Goal: Use online tool/utility: Utilize a website feature to perform a specific function

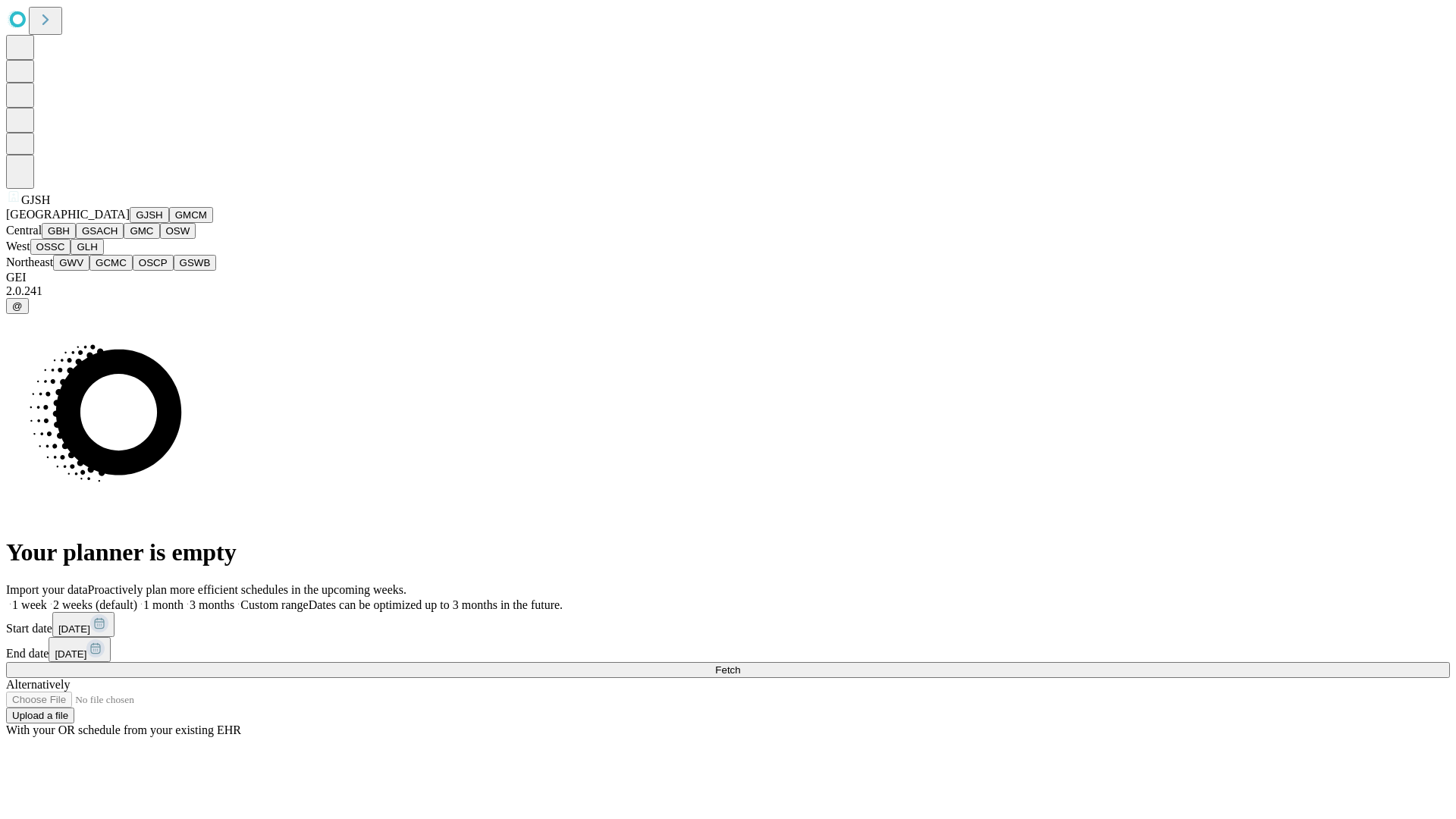
click at [130, 223] on button "GJSH" at bounding box center [149, 215] width 40 height 16
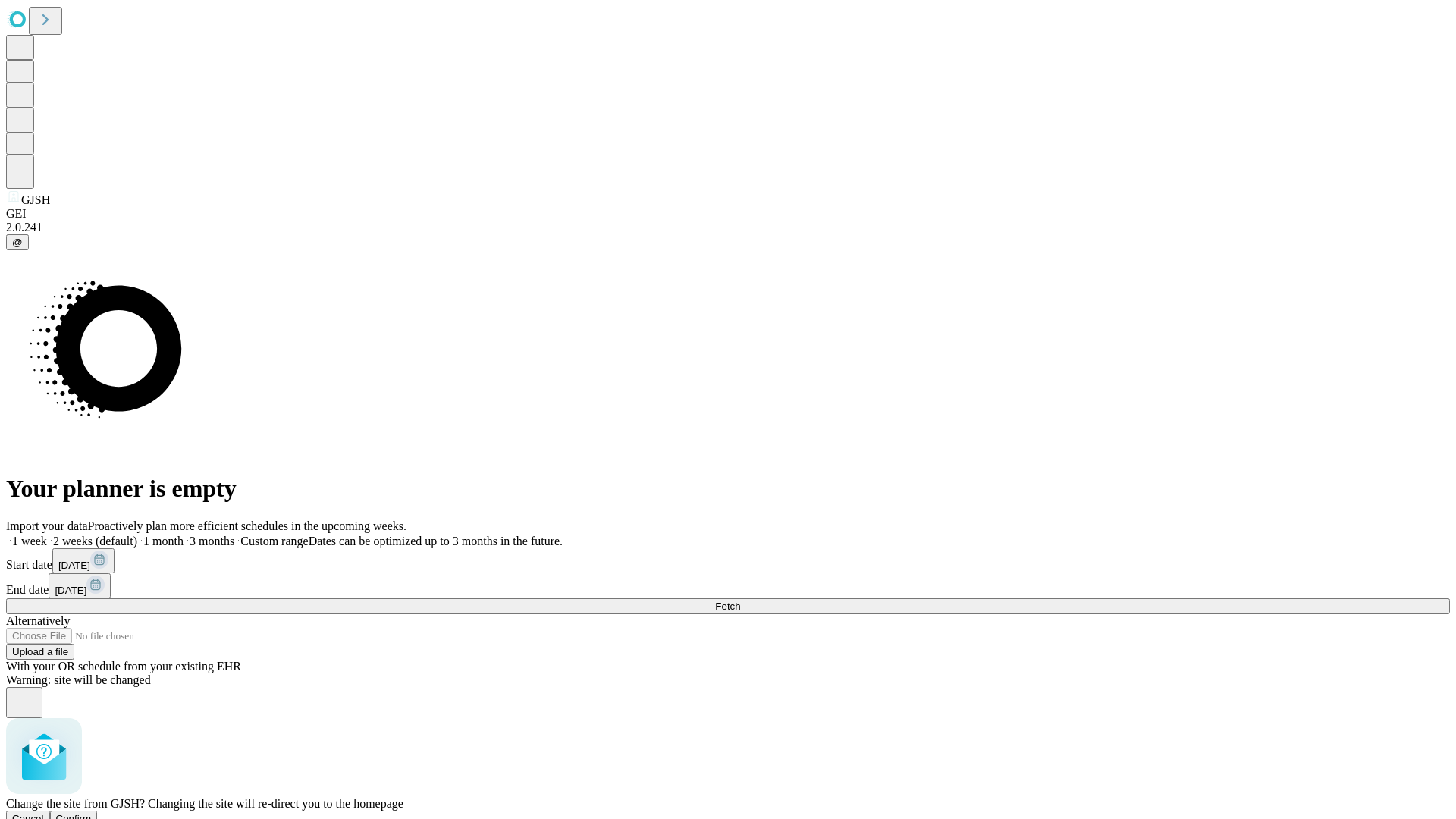
click at [92, 813] on span "Confirm" at bounding box center [74, 818] width 36 height 11
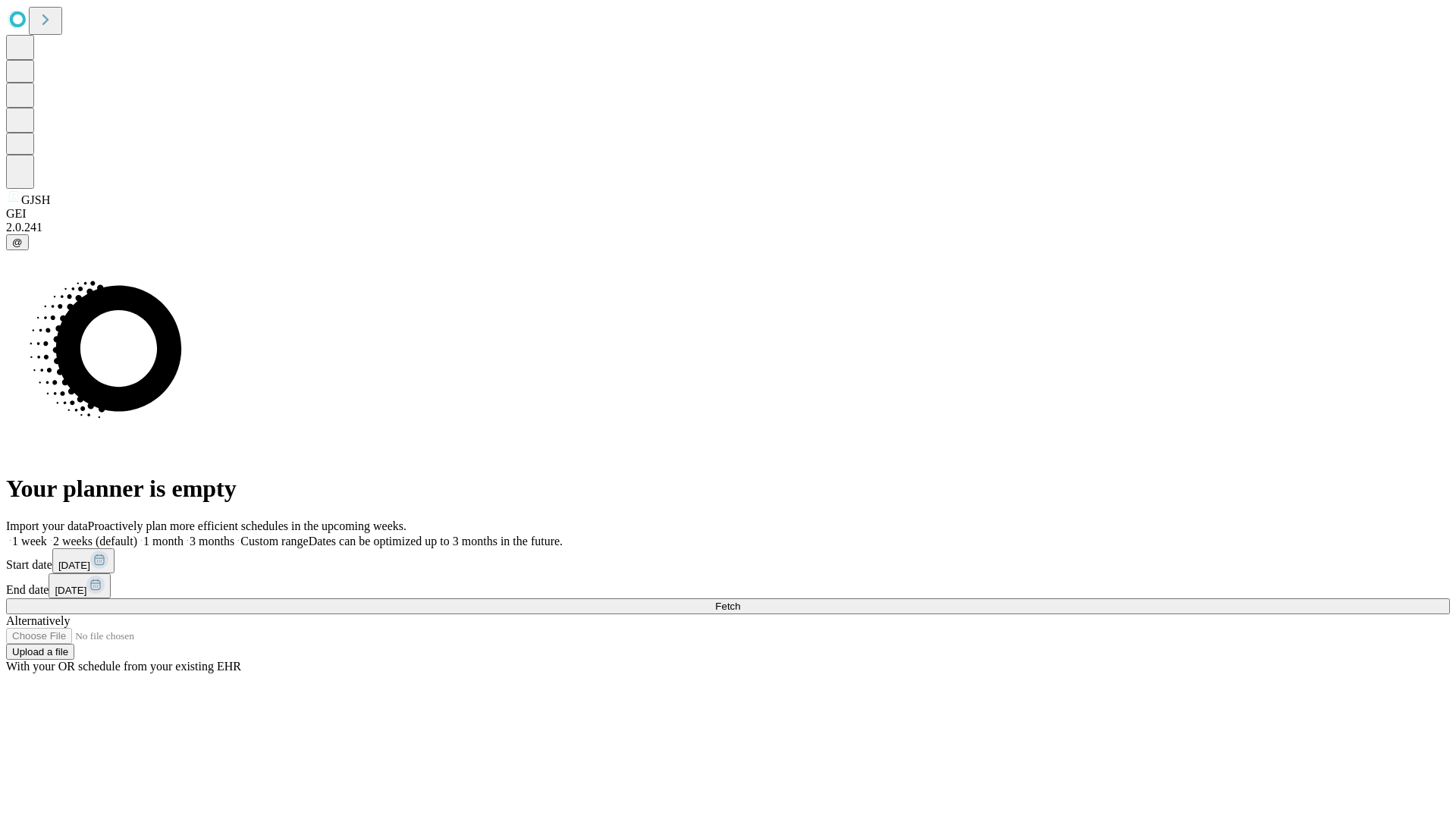
click at [137, 534] on label "2 weeks (default)" at bounding box center [92, 541] width 90 height 13
click at [740, 601] on span "Fetch" at bounding box center [727, 606] width 25 height 11
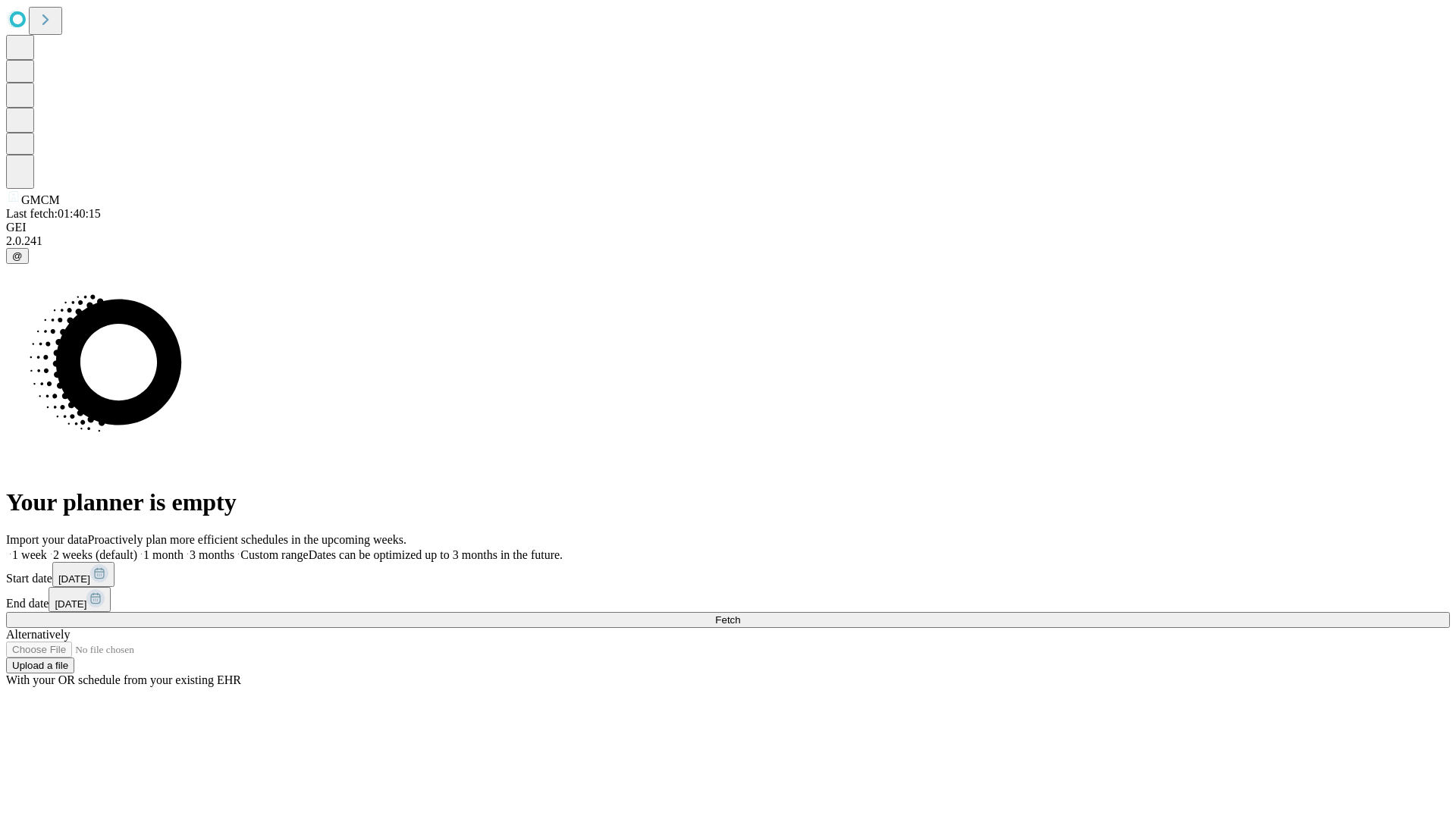
click at [137, 548] on label "2 weeks (default)" at bounding box center [92, 555] width 90 height 13
click at [740, 614] on span "Fetch" at bounding box center [727, 619] width 25 height 11
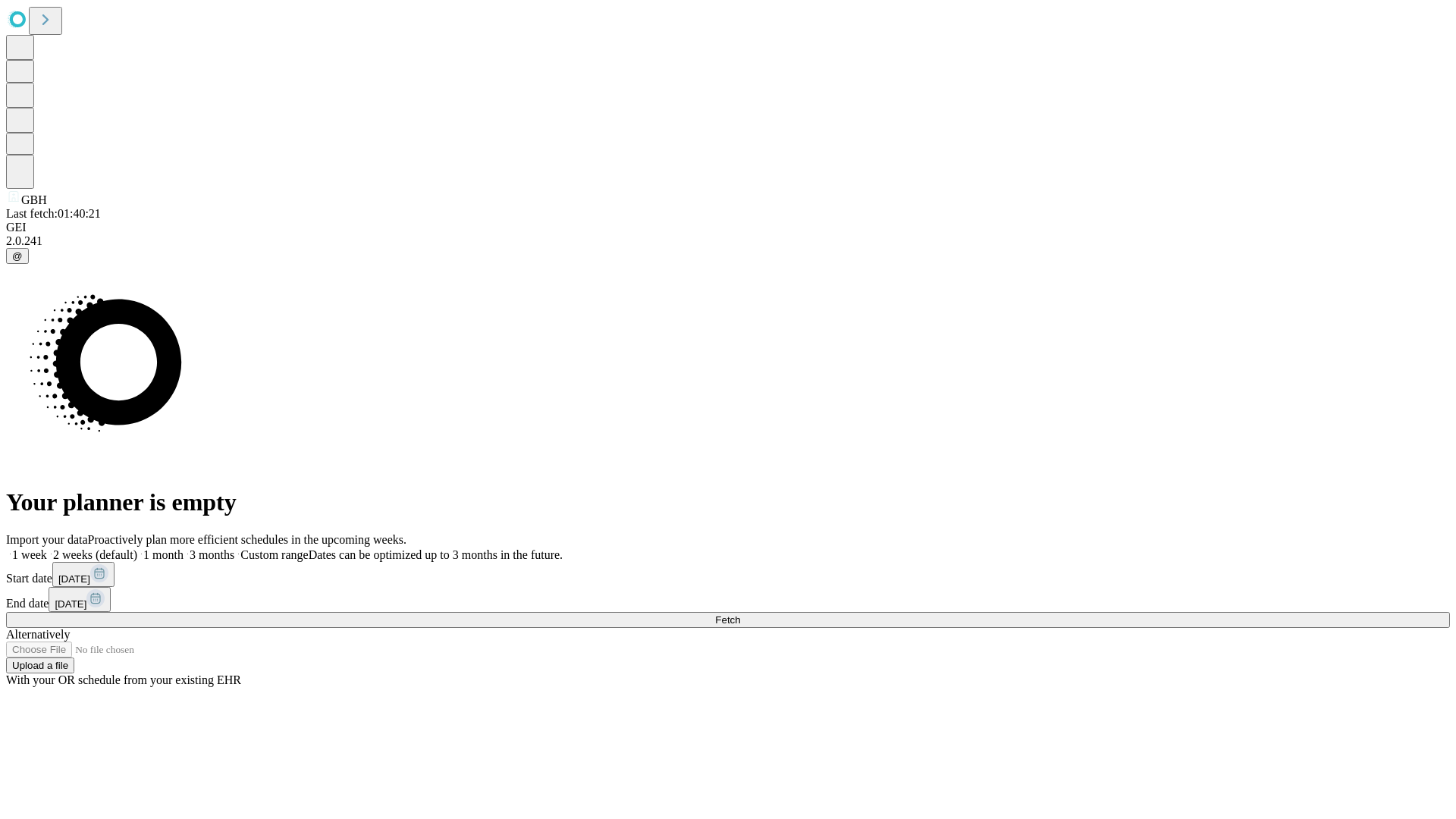
click at [137, 548] on label "2 weeks (default)" at bounding box center [92, 555] width 90 height 13
click at [740, 614] on span "Fetch" at bounding box center [727, 619] width 25 height 11
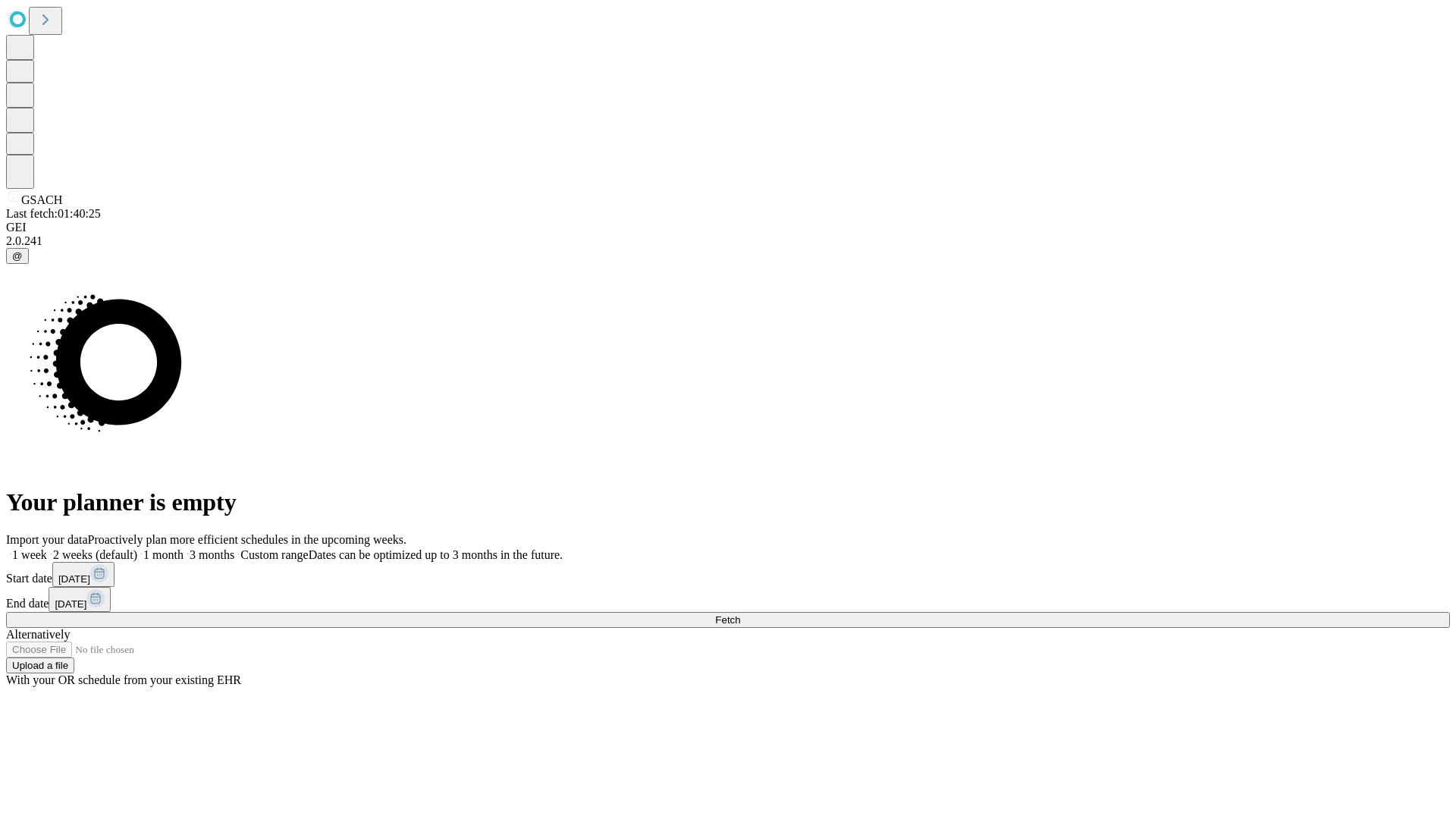
click at [137, 548] on label "2 weeks (default)" at bounding box center [92, 555] width 90 height 13
click at [740, 614] on span "Fetch" at bounding box center [727, 619] width 25 height 11
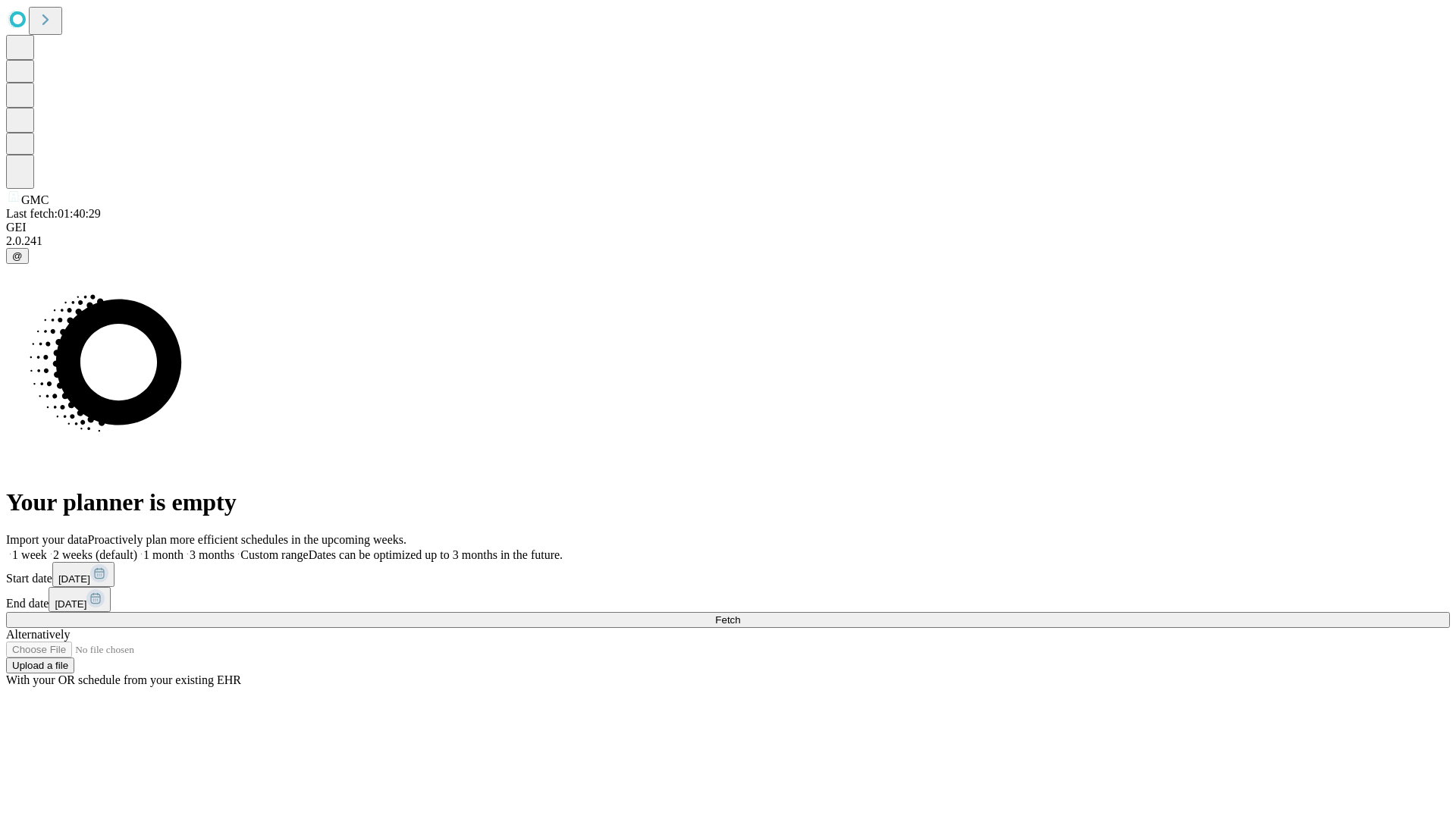
click at [137, 548] on label "2 weeks (default)" at bounding box center [92, 555] width 90 height 13
click at [740, 614] on span "Fetch" at bounding box center [727, 619] width 25 height 11
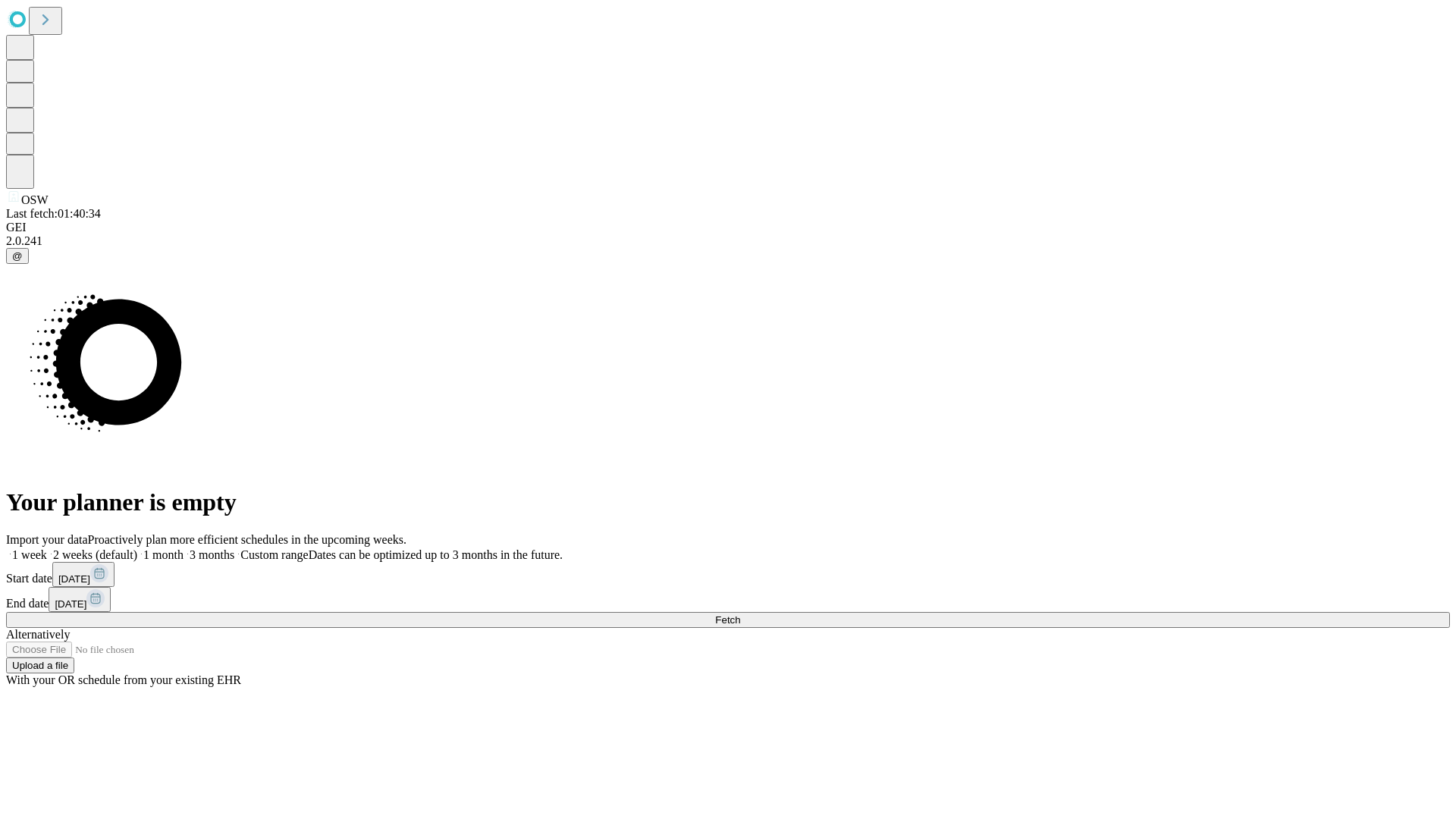
click at [137, 548] on label "2 weeks (default)" at bounding box center [92, 555] width 90 height 13
click at [740, 614] on span "Fetch" at bounding box center [727, 619] width 25 height 11
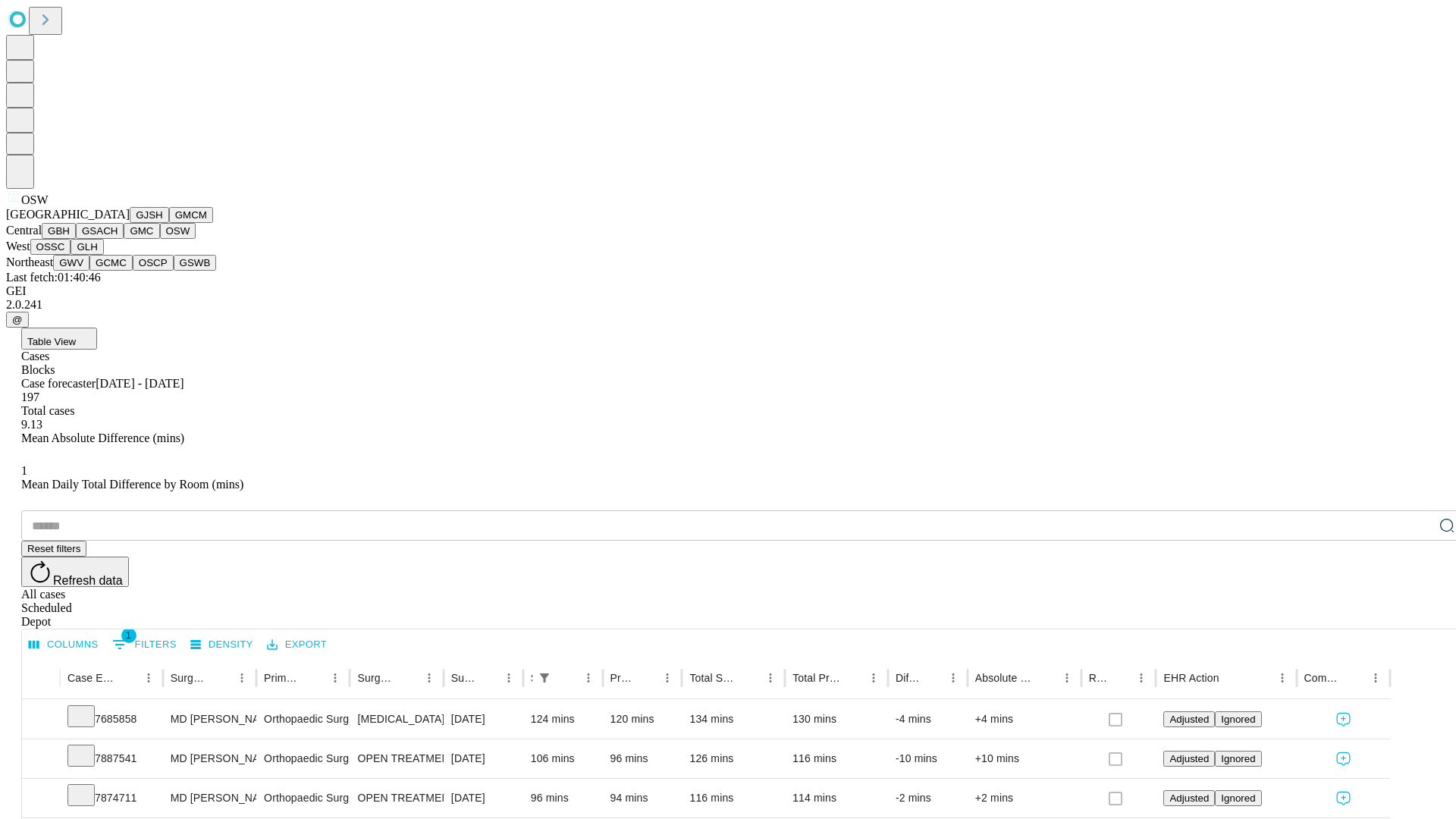
click at [71, 254] on button "OSSC" at bounding box center [51, 246] width 41 height 16
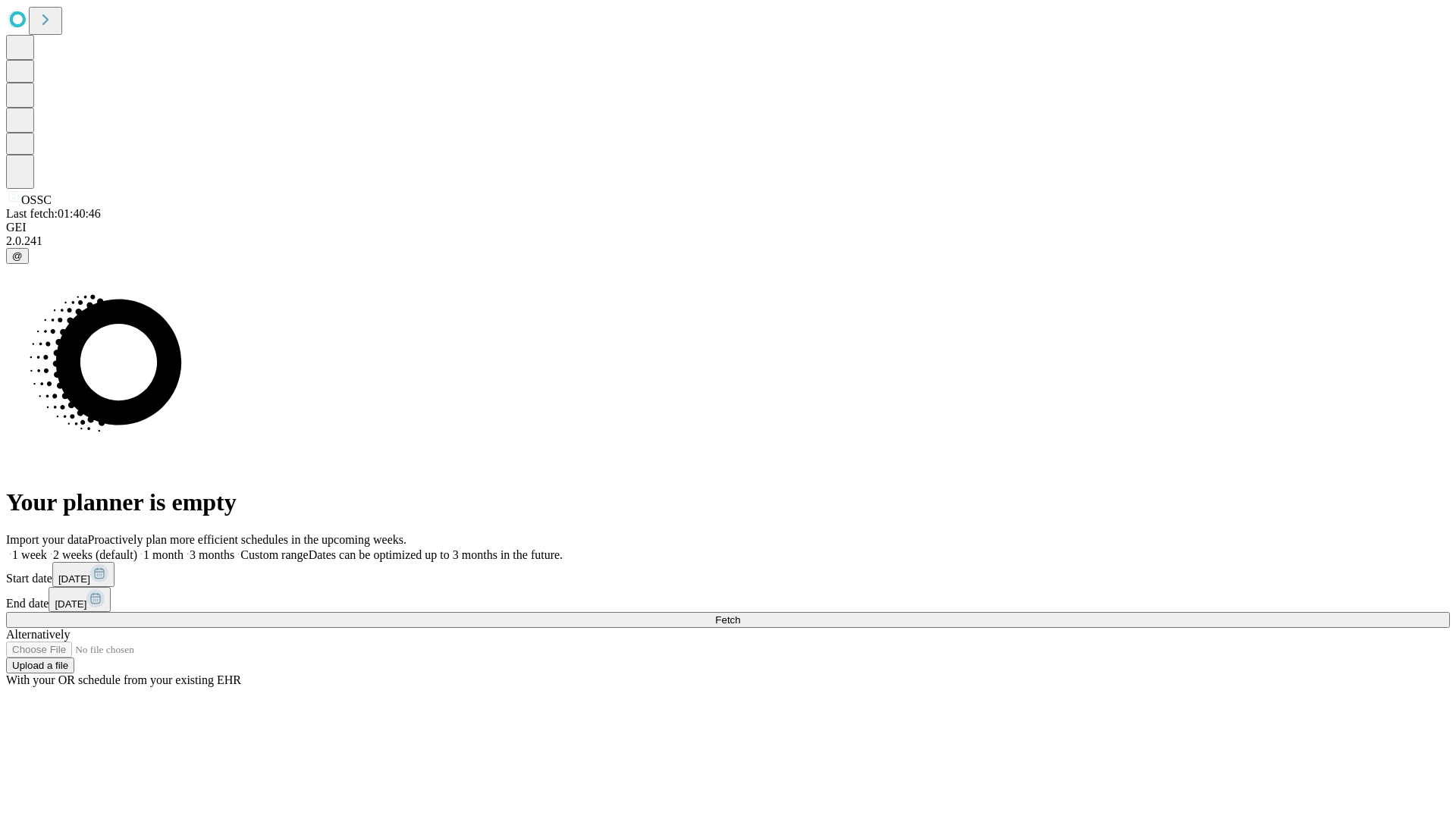
click at [137, 548] on label "2 weeks (default)" at bounding box center [92, 555] width 90 height 13
click at [740, 614] on span "Fetch" at bounding box center [727, 619] width 25 height 11
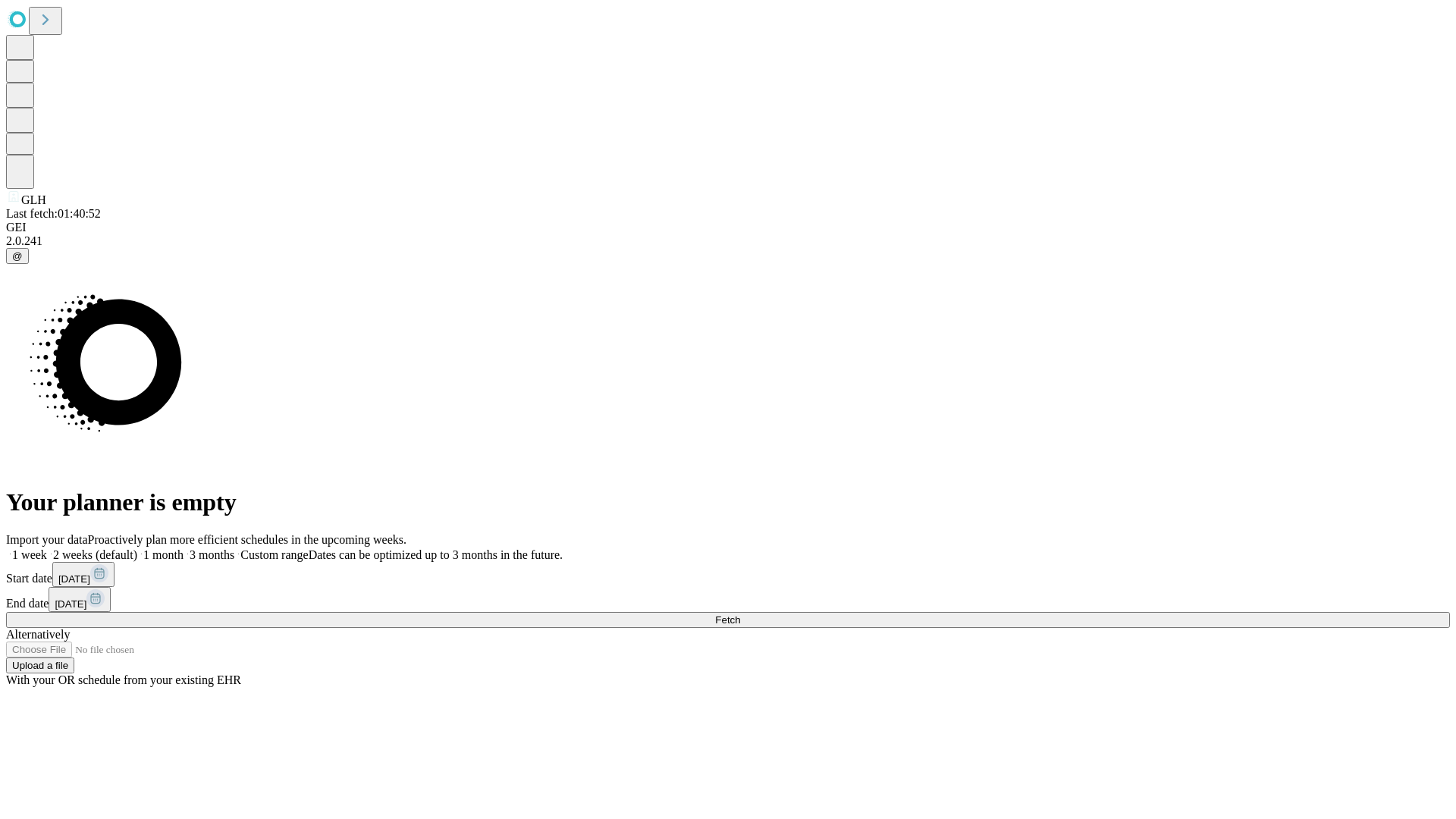
click at [137, 548] on label "2 weeks (default)" at bounding box center [92, 555] width 90 height 13
click at [740, 614] on span "Fetch" at bounding box center [727, 619] width 25 height 11
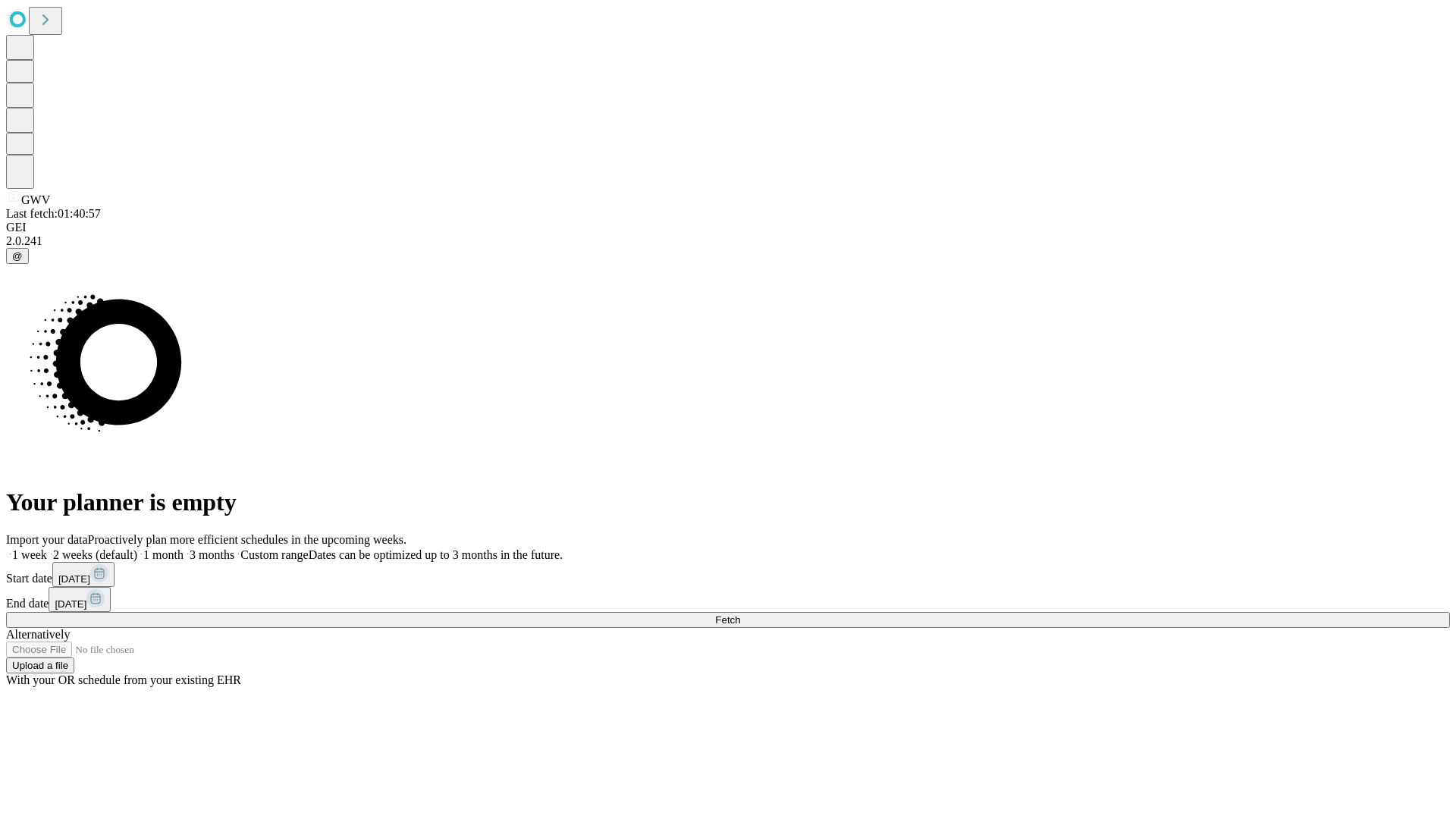
click at [137, 548] on label "2 weeks (default)" at bounding box center [92, 555] width 90 height 13
click at [740, 614] on span "Fetch" at bounding box center [727, 619] width 25 height 11
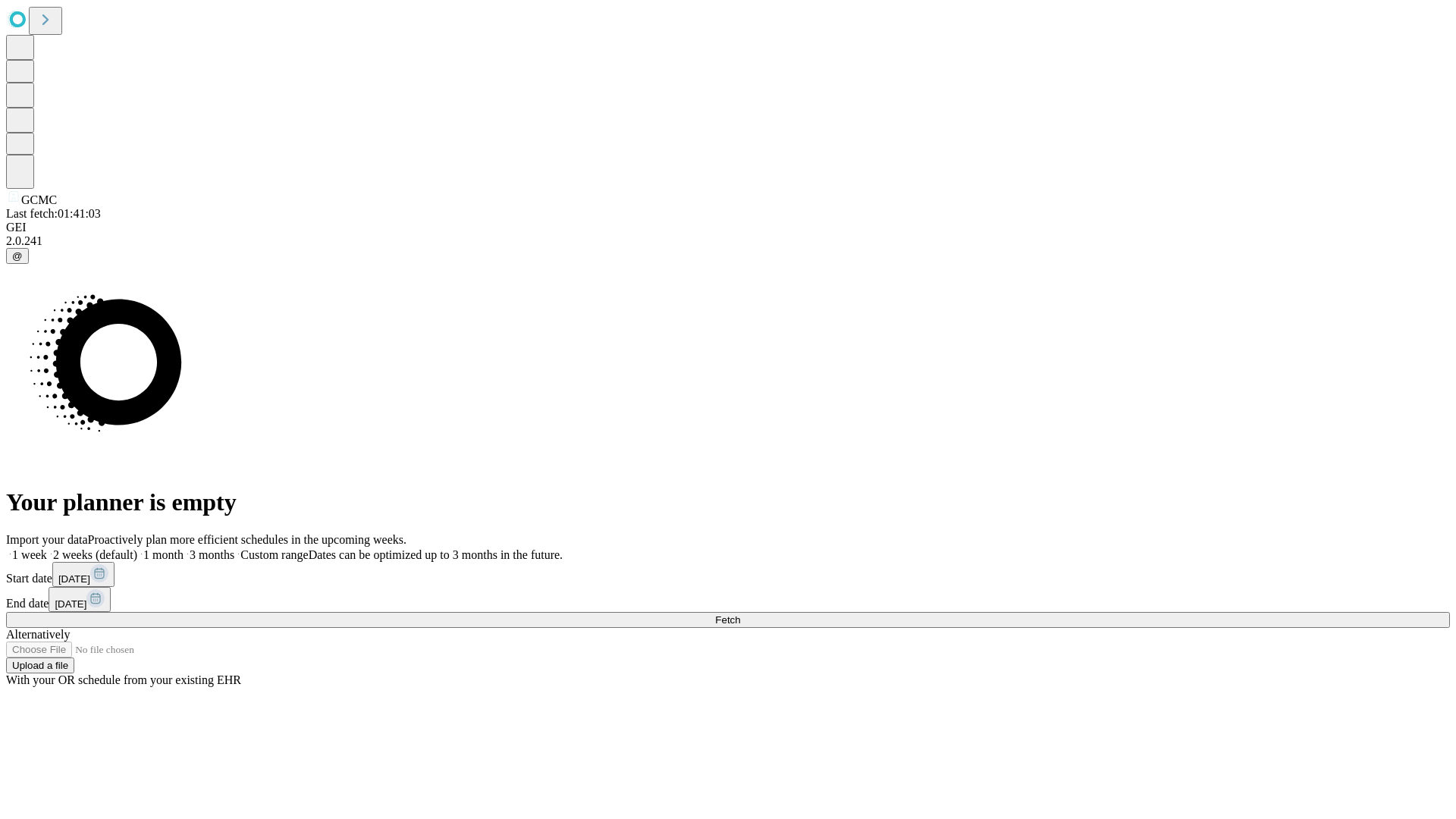
click at [137, 548] on label "2 weeks (default)" at bounding box center [92, 555] width 90 height 13
click at [740, 614] on span "Fetch" at bounding box center [727, 619] width 25 height 11
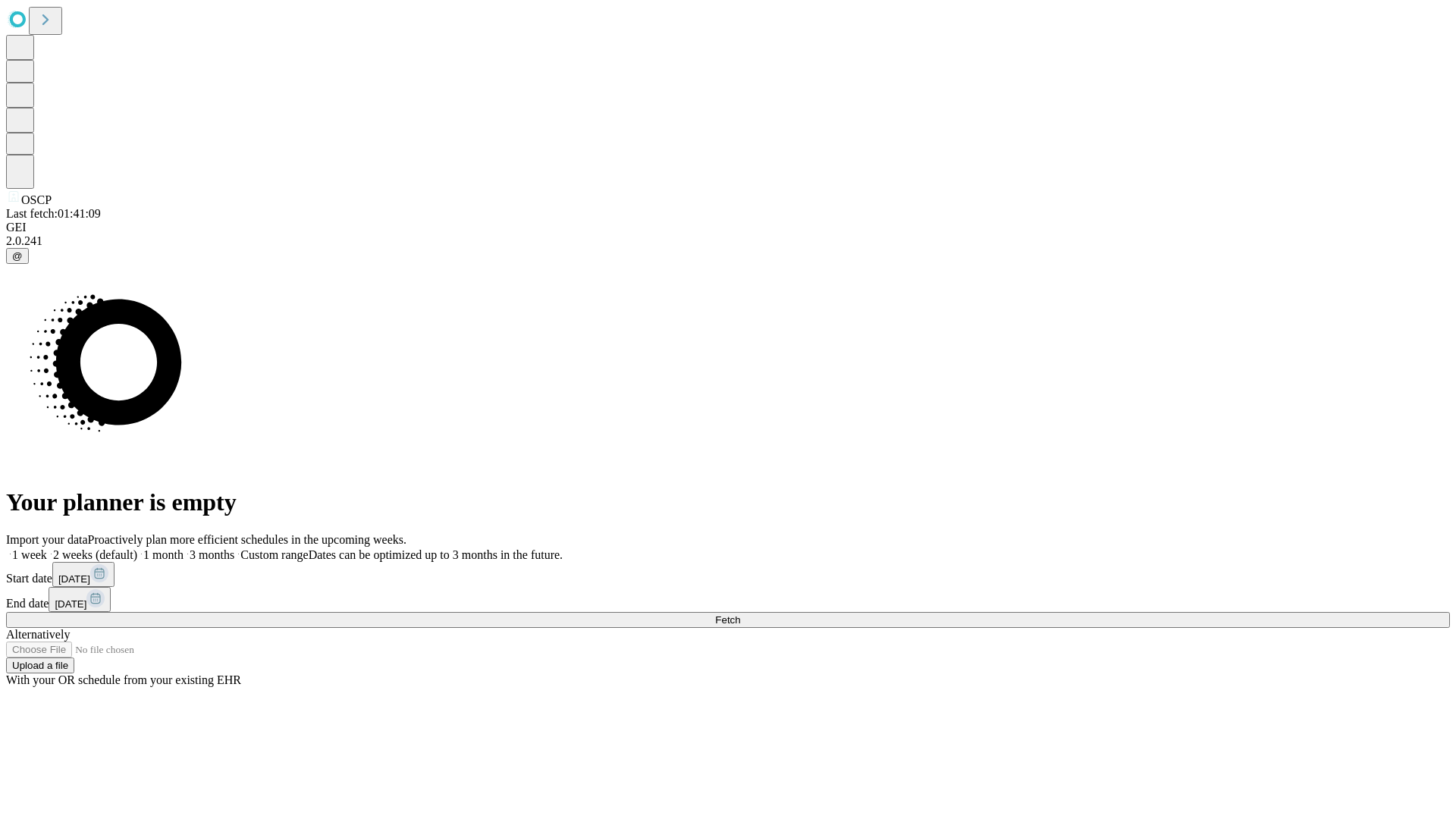
click at [137, 548] on label "2 weeks (default)" at bounding box center [92, 555] width 90 height 13
click at [740, 614] on span "Fetch" at bounding box center [727, 619] width 25 height 11
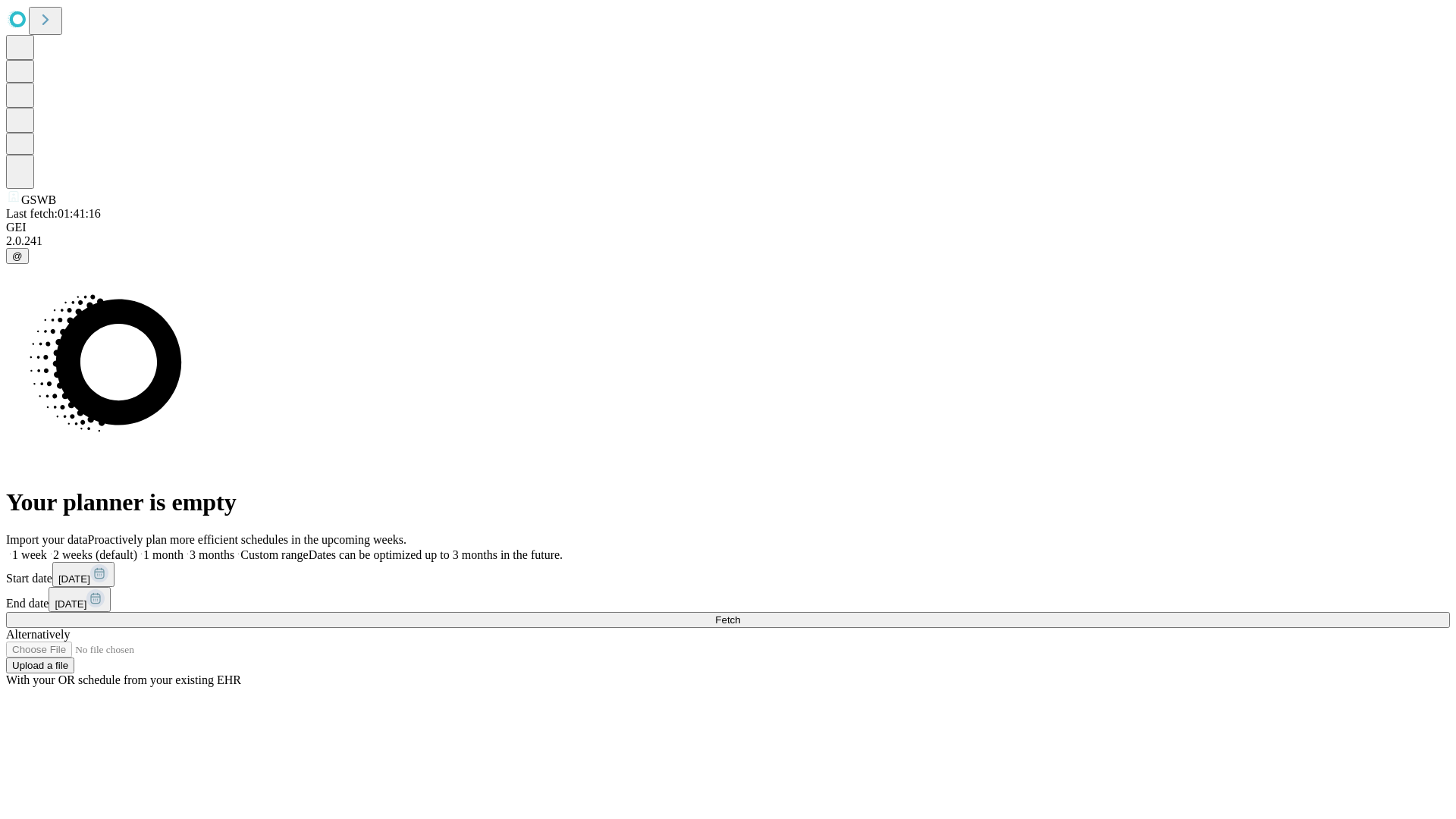
click at [137, 548] on label "2 weeks (default)" at bounding box center [92, 555] width 90 height 13
click at [740, 614] on span "Fetch" at bounding box center [727, 619] width 25 height 11
